Goal: Check status: Check status

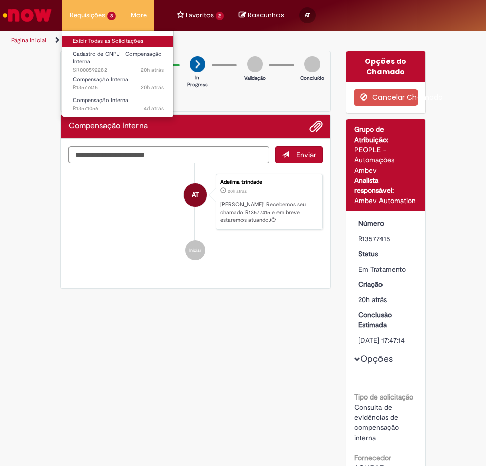
click at [99, 39] on link "Exibir Todas as Solicitações" at bounding box center [118, 41] width 112 height 11
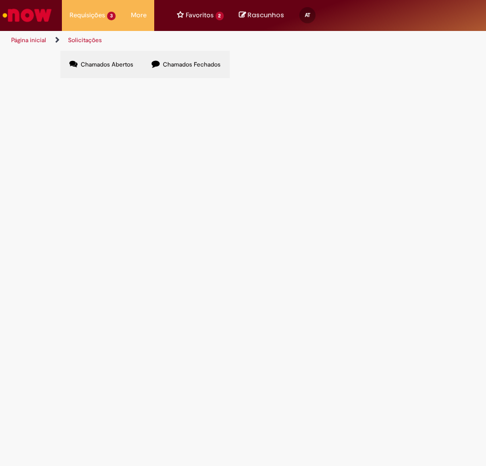
click at [163, 64] on span "Chamados Fechados" at bounding box center [192, 64] width 58 height 8
click at [0, 0] on span "Compensação Interna" at bounding box center [0, 0] width 0 height 0
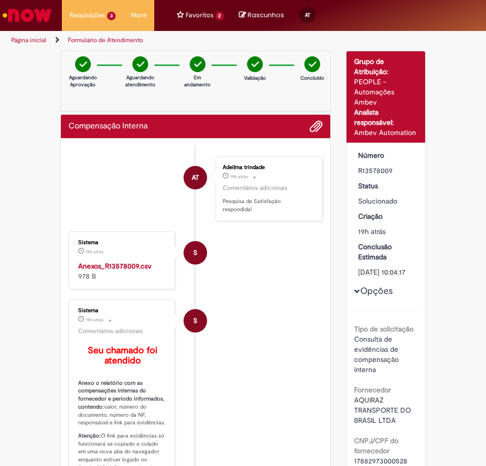
click at [120, 261] on strong "Anexos_R13578009.csv" at bounding box center [115, 265] width 74 height 9
click at [89, 39] on link "Formulário de Atendimento" at bounding box center [105, 40] width 75 height 8
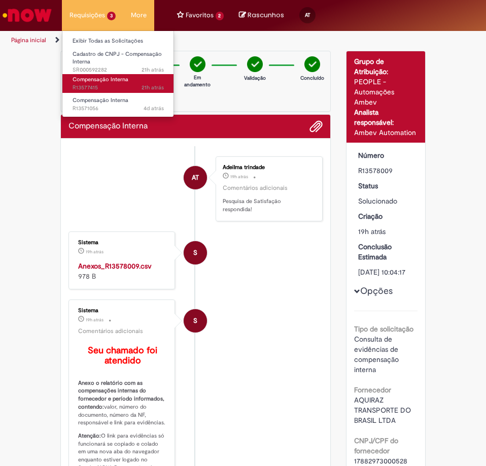
click at [108, 84] on span "21h atrás 21 horas atrás R13577415" at bounding box center [118, 88] width 91 height 8
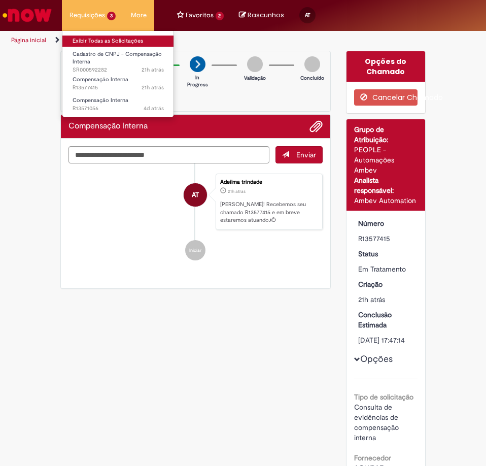
click at [112, 42] on link "Exibir Todas as Solicitações" at bounding box center [118, 41] width 112 height 11
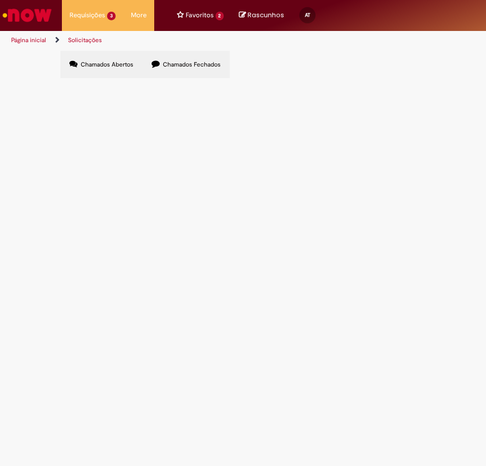
click at [192, 64] on span "Chamados Fechados" at bounding box center [192, 64] width 58 height 8
click at [106, 68] on span "Chamados Abertos" at bounding box center [107, 64] width 53 height 8
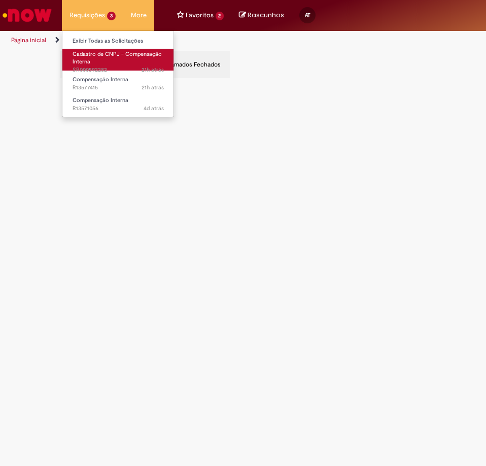
click at [99, 62] on link "Cadastro de CNPJ - Compensação Interna 21h atrás 21 horas atrás SR000592282" at bounding box center [118, 60] width 112 height 22
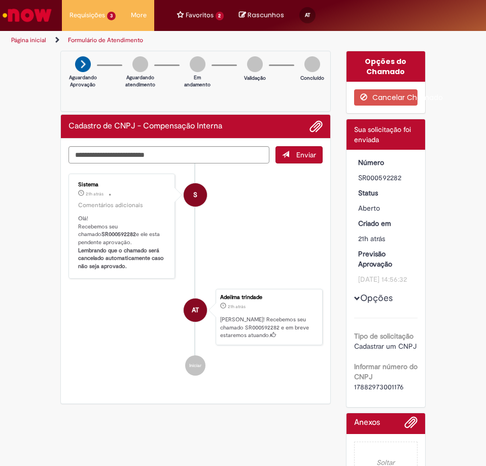
click at [354, 301] on span "Opções para SR000592282" at bounding box center [357, 298] width 6 height 6
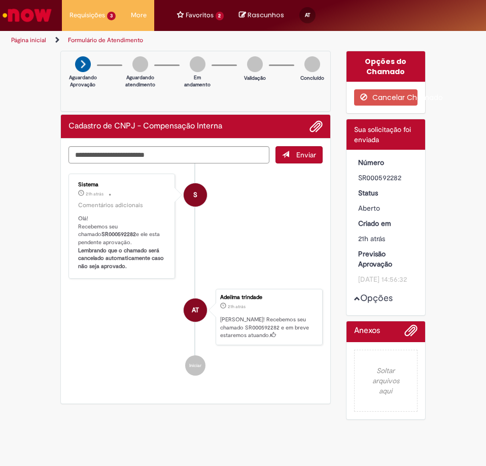
click at [354, 301] on span "Opções para SR000592282" at bounding box center [357, 298] width 6 height 6
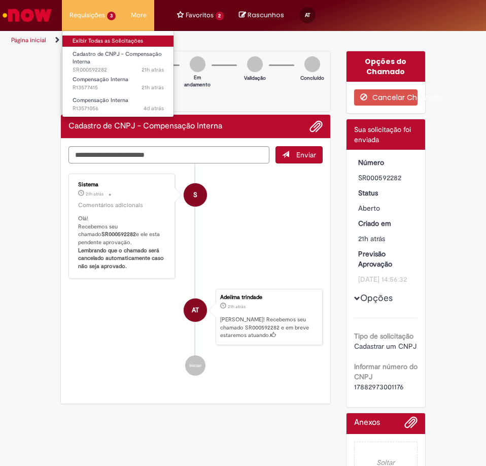
click at [106, 39] on link "Exibir Todas as Solicitações" at bounding box center [118, 41] width 112 height 11
